Goal: Information Seeking & Learning: Learn about a topic

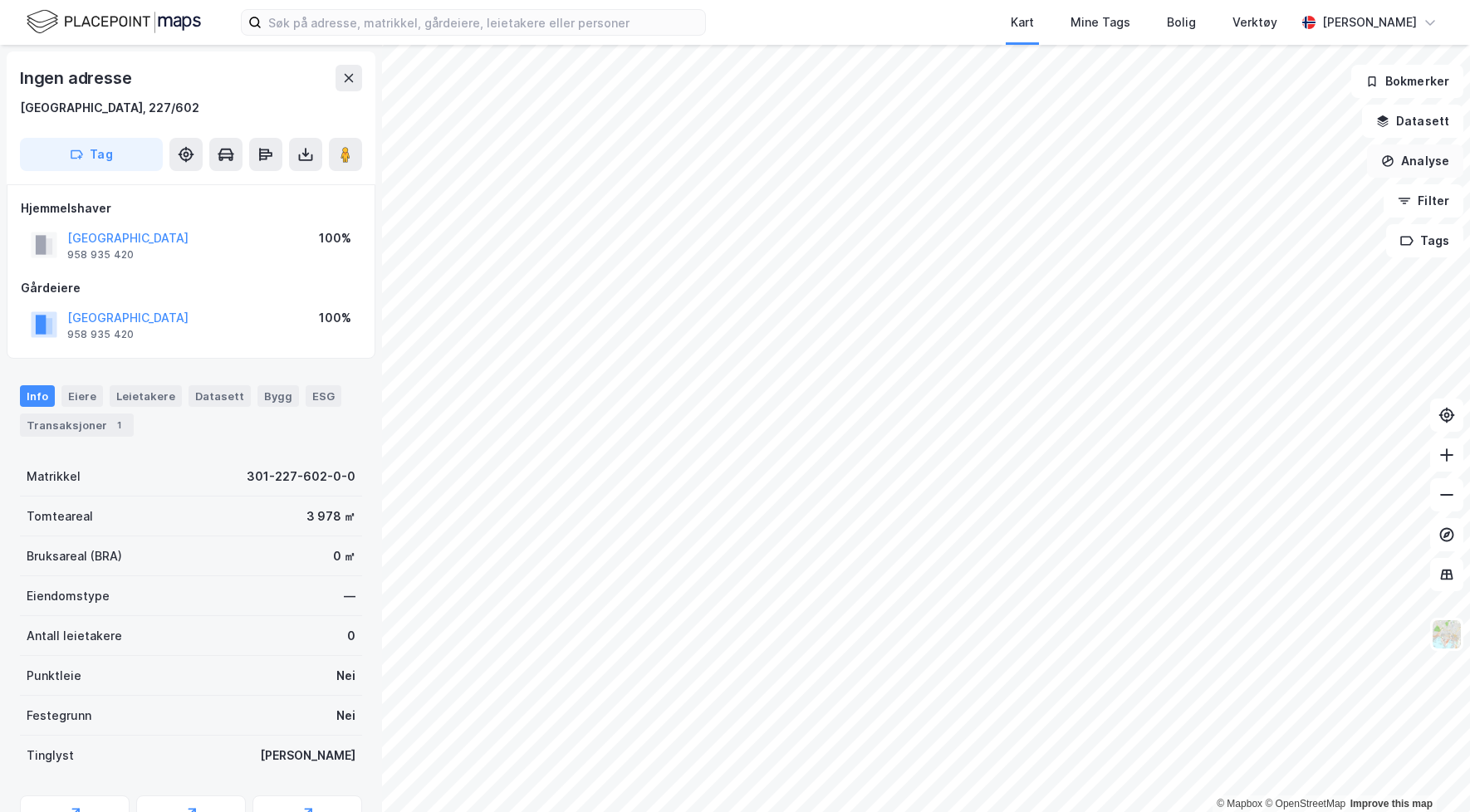
click at [1414, 161] on button "Analyse" at bounding box center [1414, 161] width 97 height 33
click at [1264, 270] on div "Se demografi" at bounding box center [1271, 264] width 145 height 14
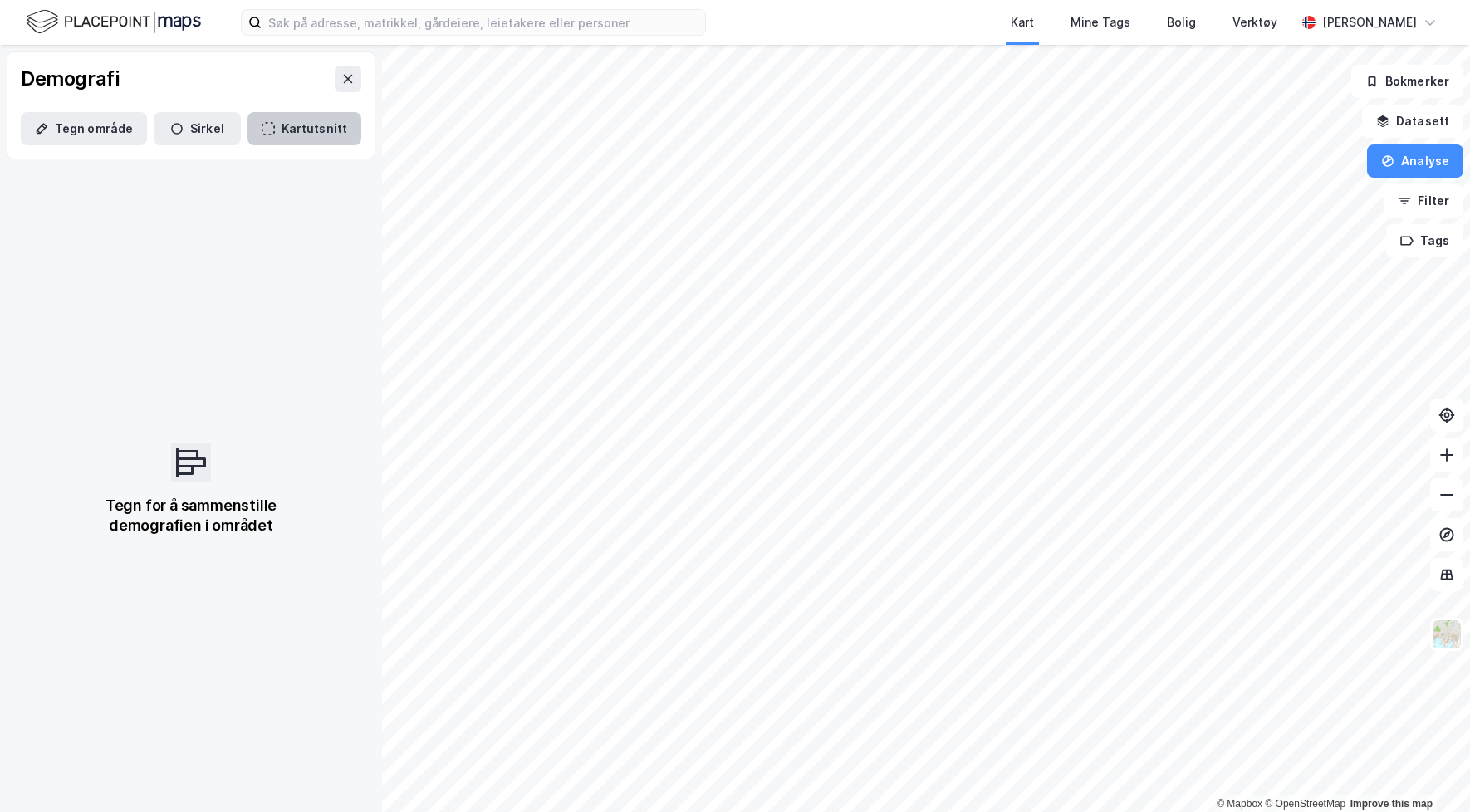
click at [293, 128] on button "Kartutsnitt" at bounding box center [304, 128] width 114 height 33
